Goal: Use online tool/utility: Use online tool/utility

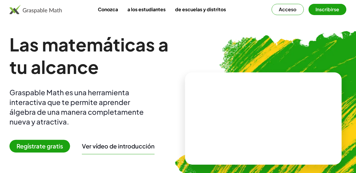
click at [284, 12] on button "Acceso" at bounding box center [287, 9] width 32 height 11
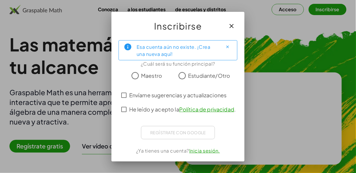
click at [231, 19] on button "button" at bounding box center [231, 26] width 14 height 14
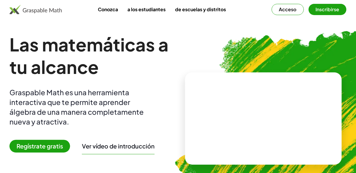
click at [279, 13] on button "Acceso" at bounding box center [287, 9] width 32 height 11
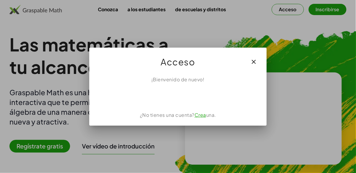
click at [252, 60] on icon "button" at bounding box center [253, 61] width 7 height 7
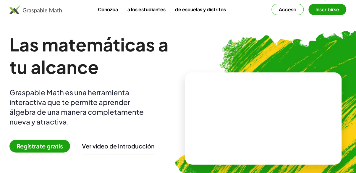
click at [272, 121] on video at bounding box center [263, 118] width 89 height 44
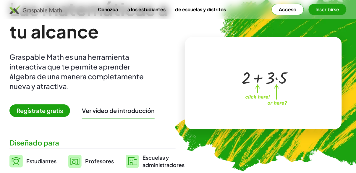
scroll to position [31, 0]
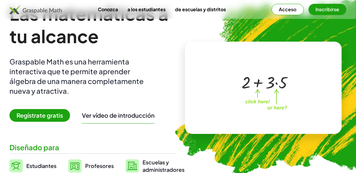
click at [31, 120] on span "Regístrate gratis" at bounding box center [39, 115] width 61 height 13
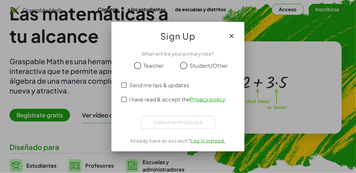
scroll to position [0, 0]
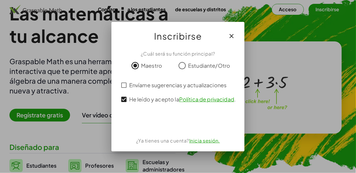
click at [202, 139] on font "Inicia sesión." at bounding box center [204, 140] width 31 height 6
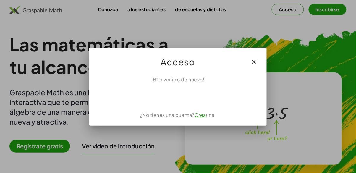
click at [248, 64] on button "button" at bounding box center [253, 62] width 14 height 14
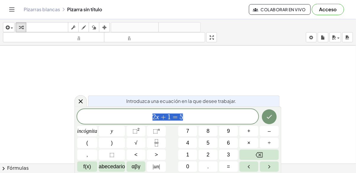
click at [265, 116] on button "Hecho" at bounding box center [269, 116] width 15 height 15
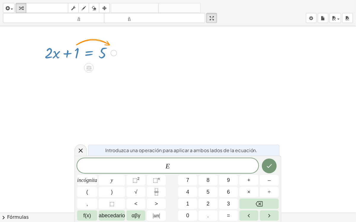
click at [196, 167] on span "E ​" at bounding box center [167, 166] width 181 height 8
click at [273, 172] on button "–" at bounding box center [269, 180] width 19 height 10
click at [182, 172] on button "1" at bounding box center [187, 204] width 19 height 10
click at [263, 167] on button "Hecho" at bounding box center [269, 166] width 15 height 15
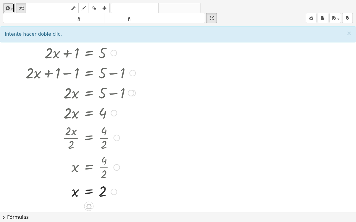
click at [6, 6] on icon "button" at bounding box center [6, 8] width 5 height 7
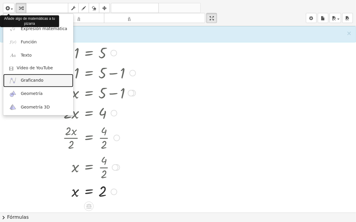
click at [25, 82] on font "Graficando" at bounding box center [32, 80] width 23 height 5
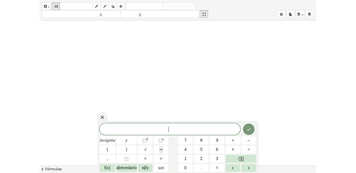
scroll to position [193, 0]
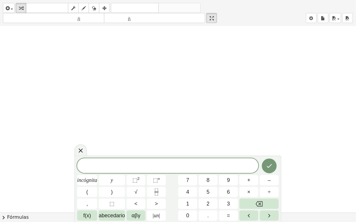
click at [184, 168] on span "​" at bounding box center [167, 166] width 181 height 8
click at [92, 172] on font "incógnita" at bounding box center [87, 181] width 20 height 6
click at [140, 172] on font "2" at bounding box center [138, 179] width 2 height 4
click at [266, 166] on icon "Hecho" at bounding box center [269, 165] width 7 height 7
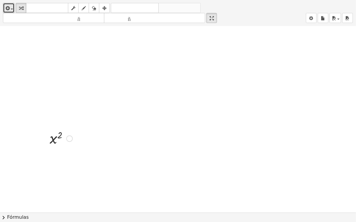
click at [6, 6] on icon "button" at bounding box center [6, 8] width 5 height 7
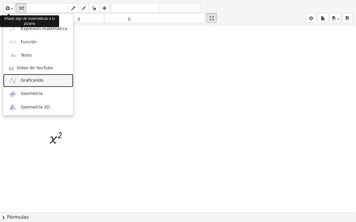
click at [48, 80] on link "Graficando" at bounding box center [38, 80] width 70 height 13
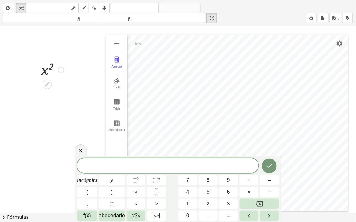
click at [87, 172] on span "incógnita" at bounding box center [87, 181] width 20 height 8
click at [268, 172] on span "–" at bounding box center [269, 181] width 3 height 8
click at [205, 172] on button "5" at bounding box center [207, 192] width 19 height 10
click at [270, 161] on button "Hecho" at bounding box center [269, 166] width 15 height 15
